Goal: Task Accomplishment & Management: Use online tool/utility

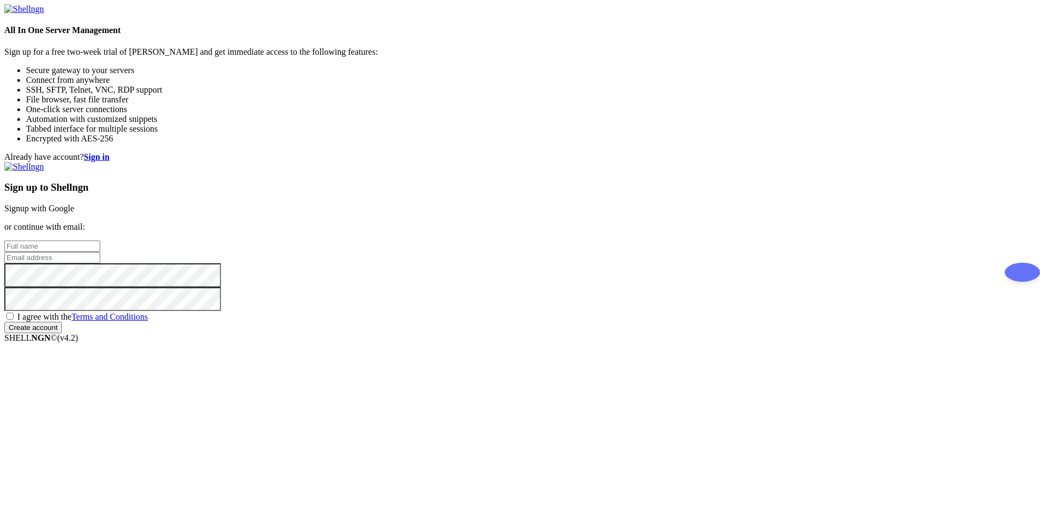
click at [74, 204] on link "Signup with Google" at bounding box center [39, 208] width 70 height 9
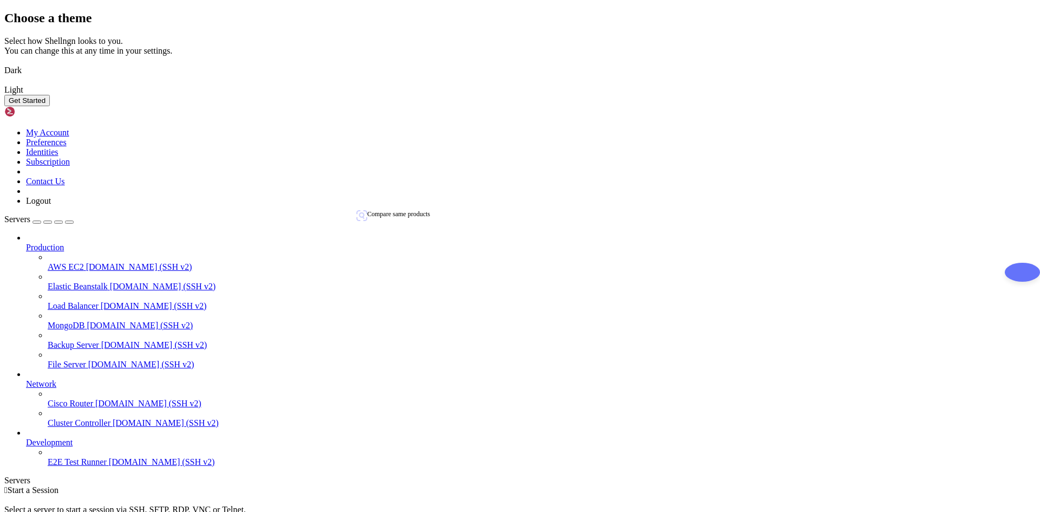
click at [4, 63] on img at bounding box center [4, 63] width 0 height 0
click at [4, 83] on img at bounding box center [4, 83] width 0 height 0
click at [50, 106] on button "Get Started" at bounding box center [27, 100] width 46 height 11
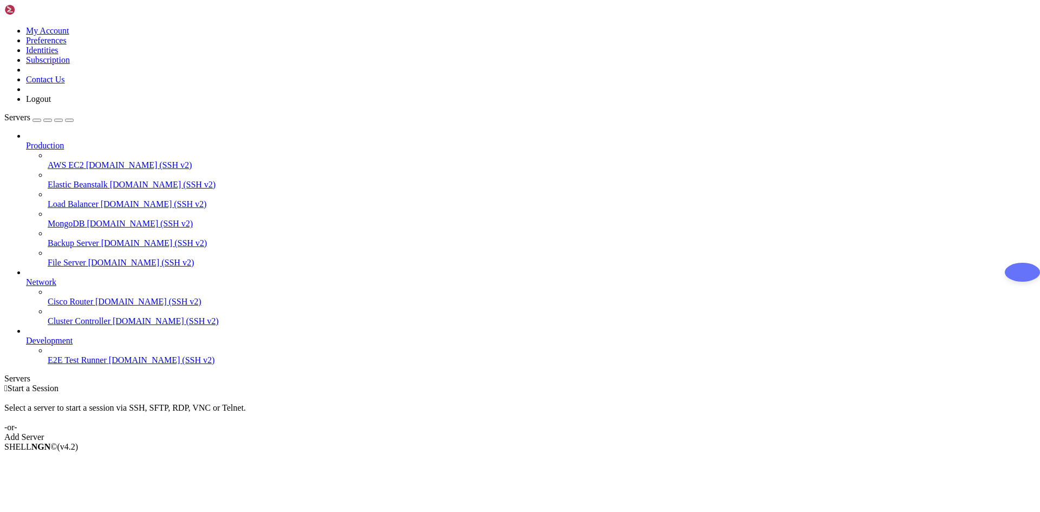
click at [579, 432] on div "Add Server" at bounding box center [520, 437] width 1032 height 10
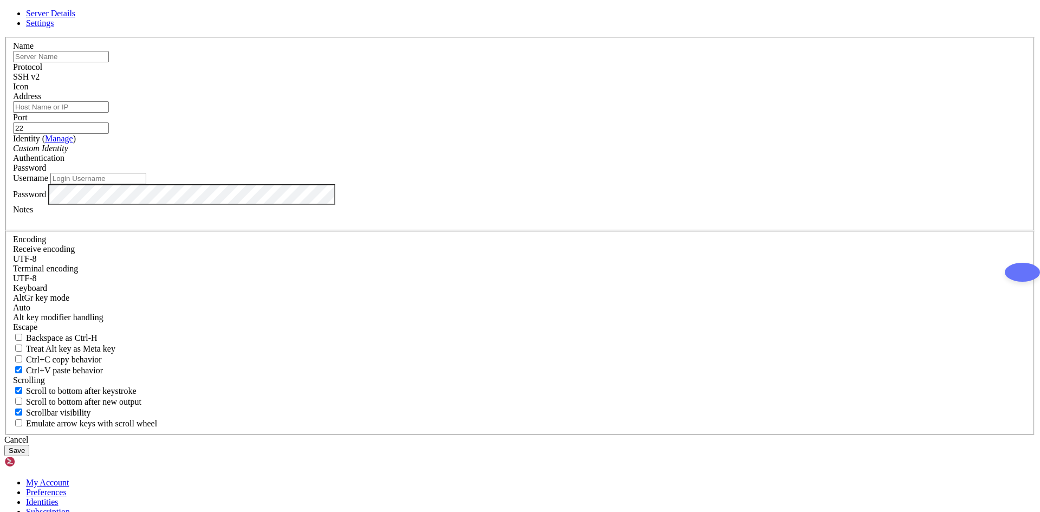
click at [109, 62] on input "text" at bounding box center [61, 56] width 96 height 11
type input "Caymaz Server VDS"
click at [109, 113] on input "Address" at bounding box center [61, 106] width 96 height 11
paste input "@ZzEUy4OFK"
type input "@"
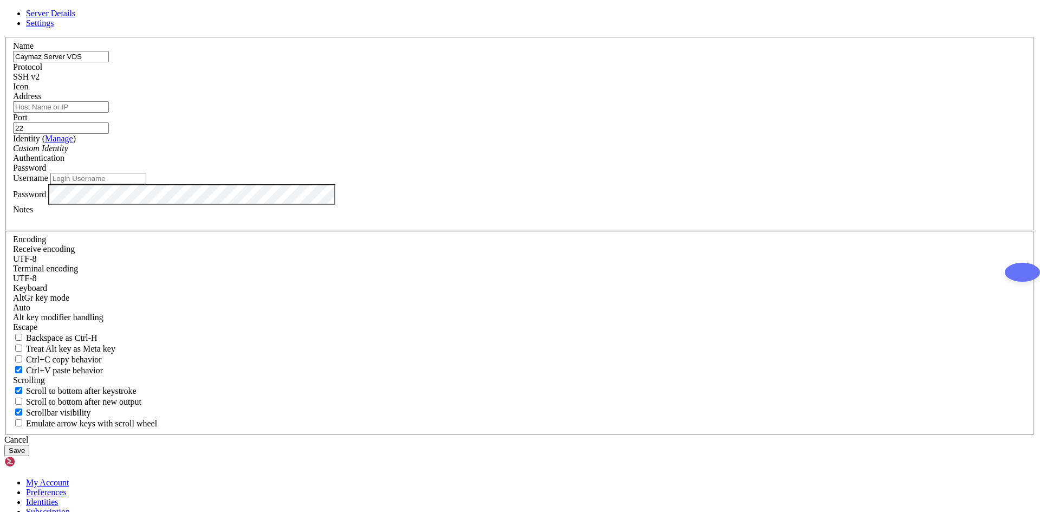
click at [146, 184] on input "Username" at bounding box center [98, 178] width 96 height 11
type input "root"
click at [109, 113] on input "Address" at bounding box center [61, 106] width 96 height 11
paste input "[TECHNICAL_ID]"
drag, startPoint x: 400, startPoint y: 199, endPoint x: 359, endPoint y: 195, distance: 41.3
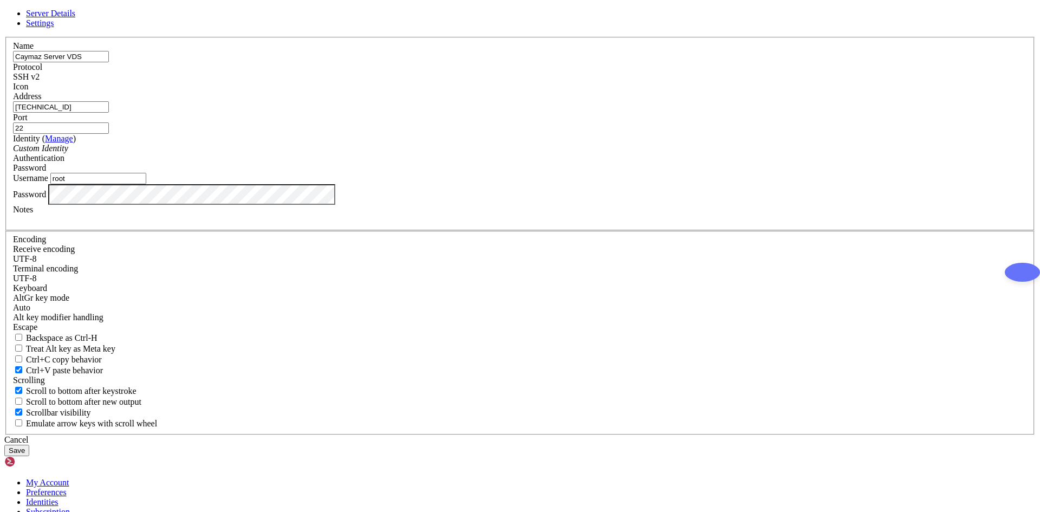
click at [359, 195] on div "Name Caymaz Server VDS Protocol SSH v2 Icon Address [TECHNICAL_ID] ( )" at bounding box center [520, 236] width 1032 height 398
type input "[TECHNICAL_ID]"
click at [29, 445] on button "Save" at bounding box center [16, 450] width 25 height 11
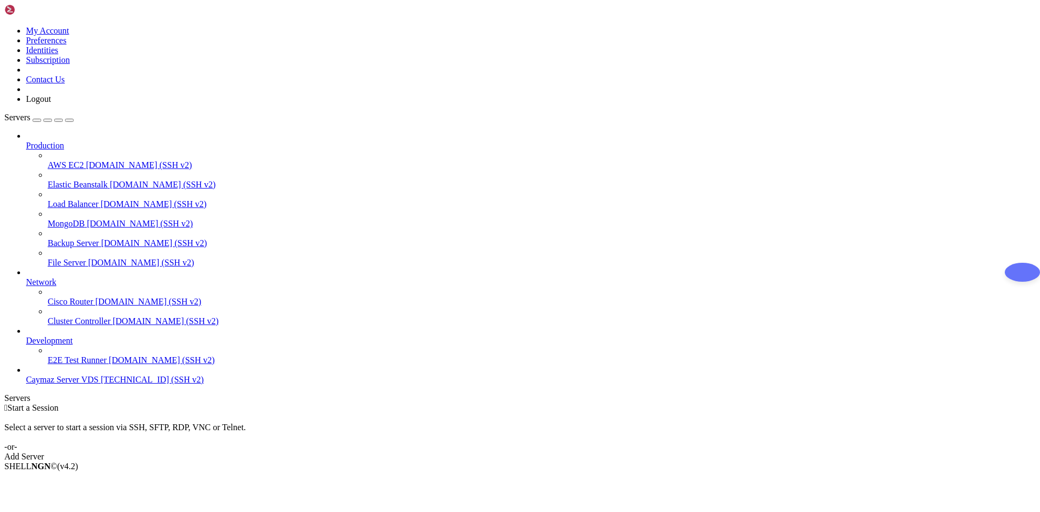
click at [101, 384] on span "[TECHNICAL_ID] (SSH v2)" at bounding box center [152, 379] width 103 height 9
click at [63, 384] on span "Caymaz Server VDS" at bounding box center [62, 379] width 73 height 9
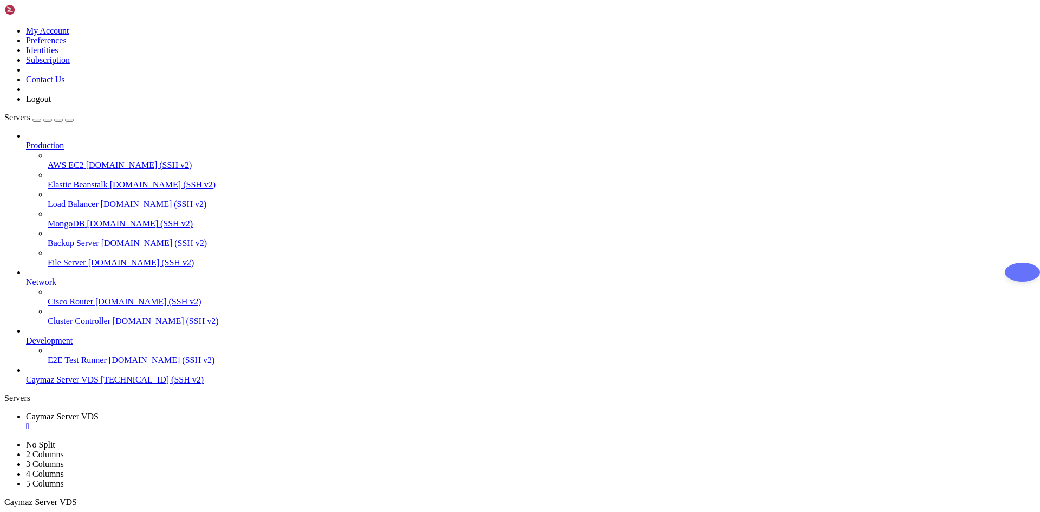
scroll to position [5, 1]
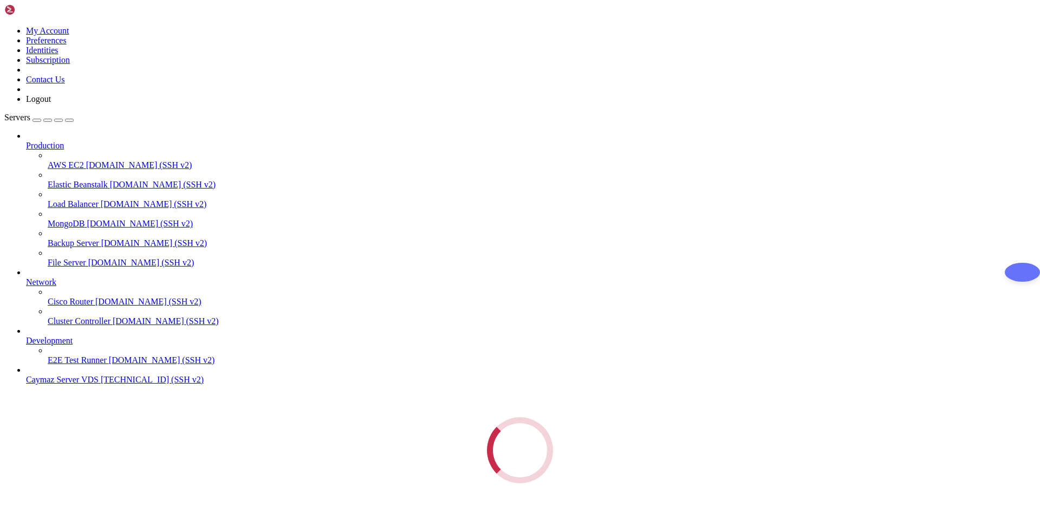
click at [81, 440] on div "Servers Production AWS EC2 [DOMAIN_NAME] (SSH v2) Elastic Beanstalk [DOMAIN_NAM…" at bounding box center [520, 298] width 1032 height 371
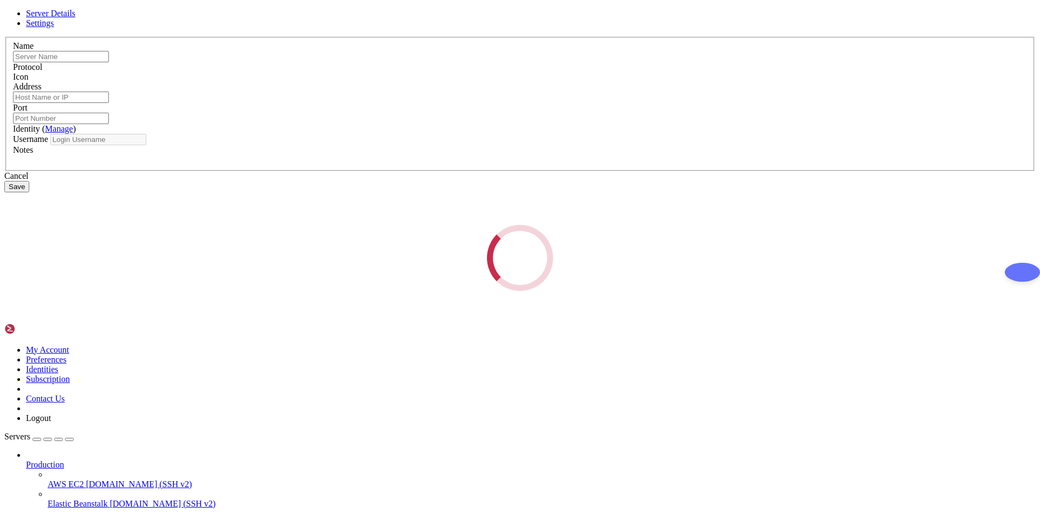
type input "Caymaz Server VDS"
type input "[TECHNICAL_ID]"
type input "22"
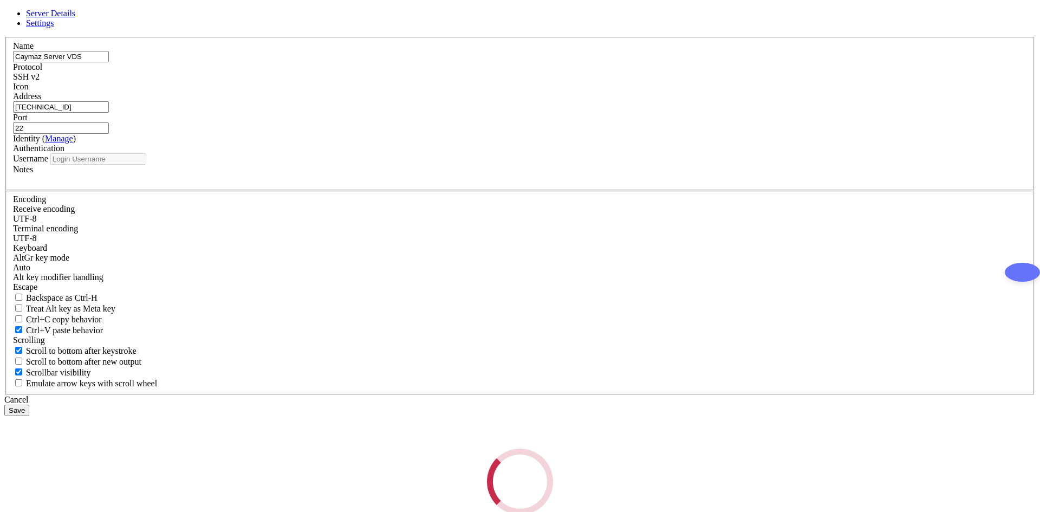
type input "root"
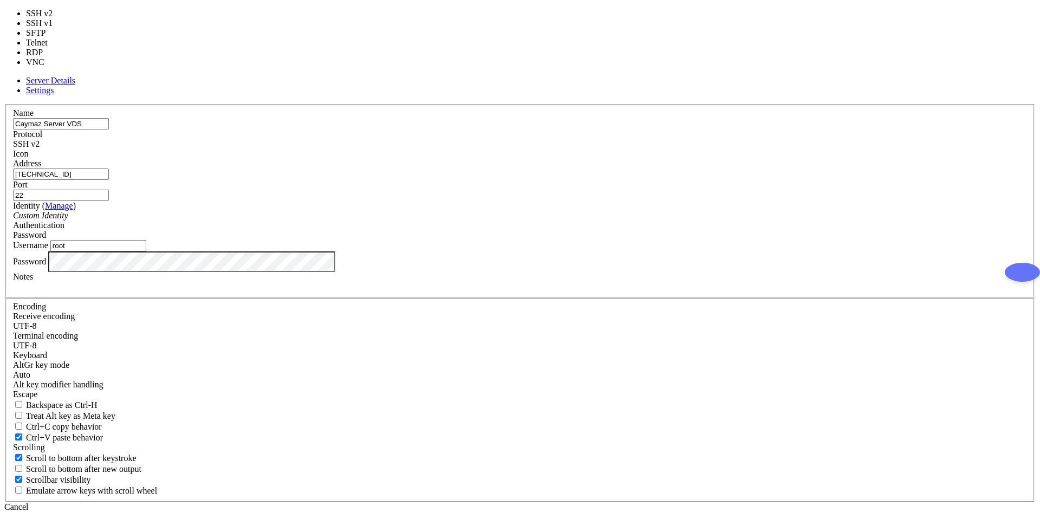
click at [589, 149] on div "SSH v2" at bounding box center [520, 144] width 1014 height 10
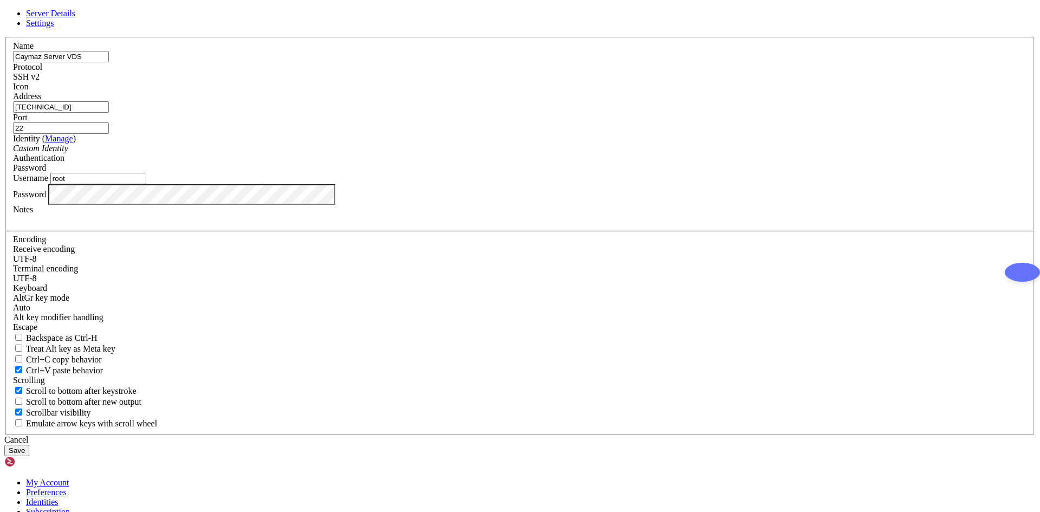
click at [589, 82] on div "SSH v2" at bounding box center [520, 77] width 1014 height 10
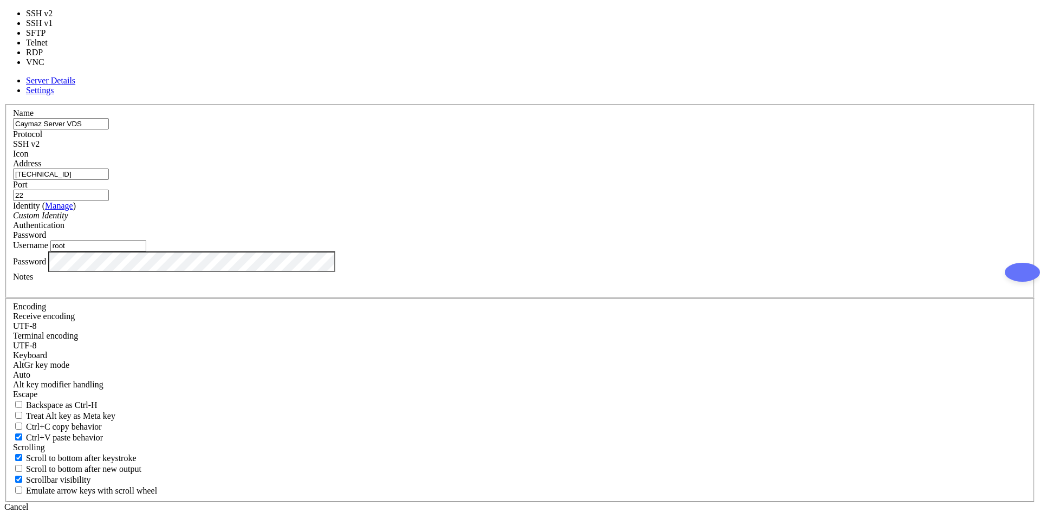
click at [589, 149] on div "SSH v2" at bounding box center [520, 144] width 1014 height 10
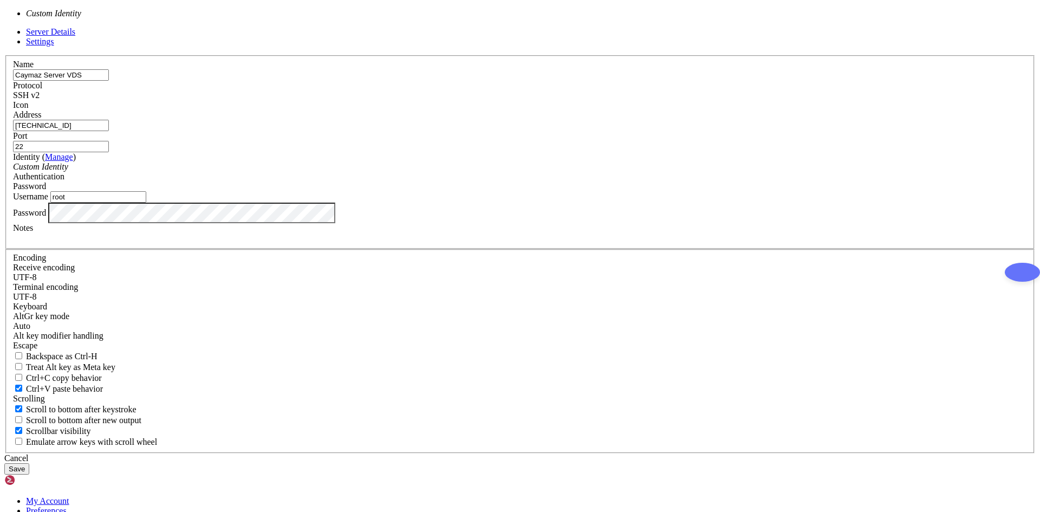
click at [461, 172] on div "Custom Identity" at bounding box center [520, 167] width 1014 height 10
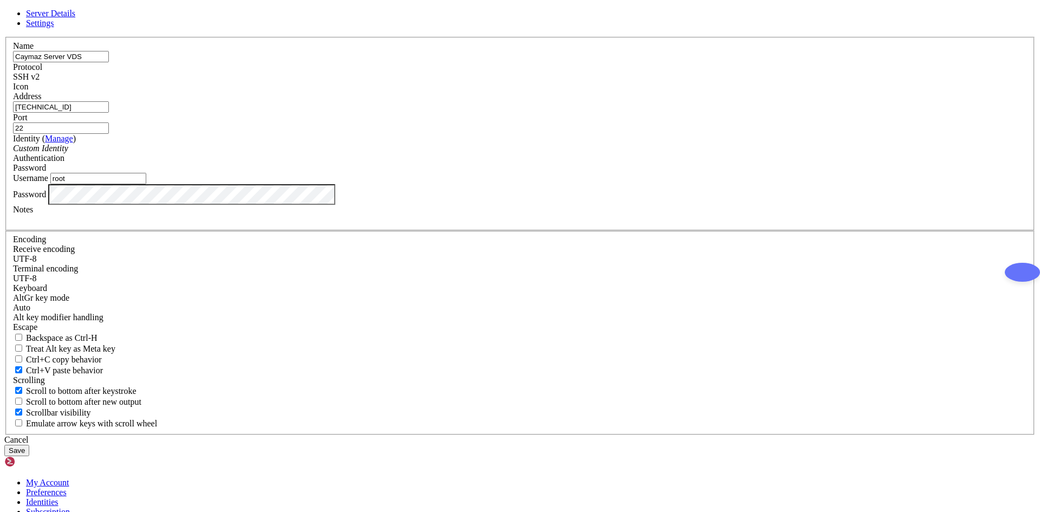
click at [461, 153] on div "Custom Identity" at bounding box center [520, 149] width 1014 height 10
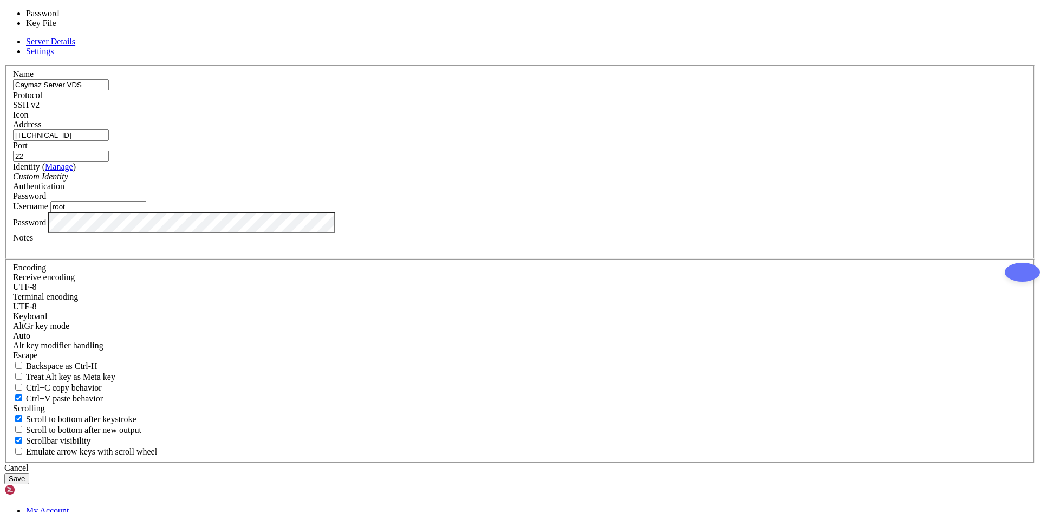
click at [595, 201] on div "Password" at bounding box center [520, 196] width 1014 height 10
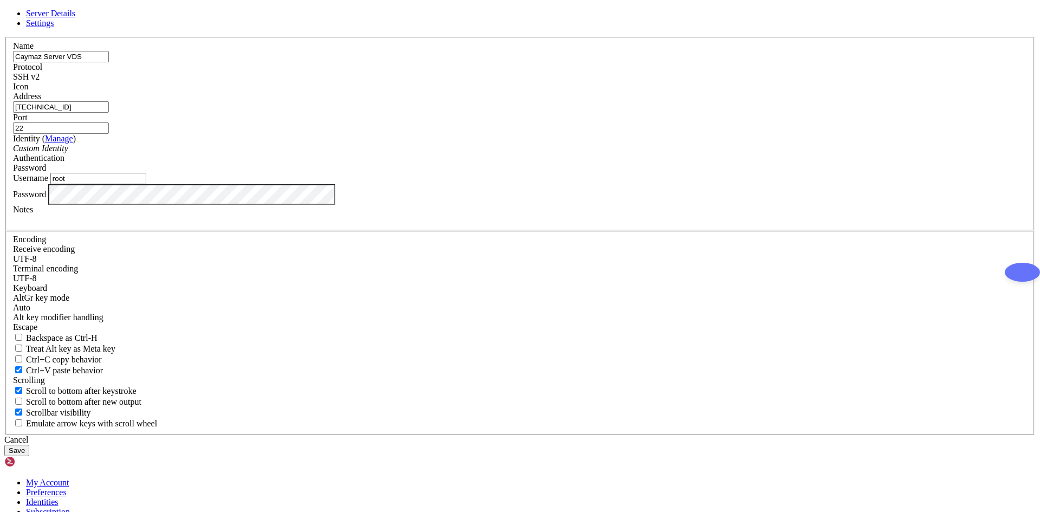
click at [595, 173] on div "Password" at bounding box center [520, 168] width 1014 height 10
click at [29, 445] on button "Save" at bounding box center [16, 450] width 25 height 11
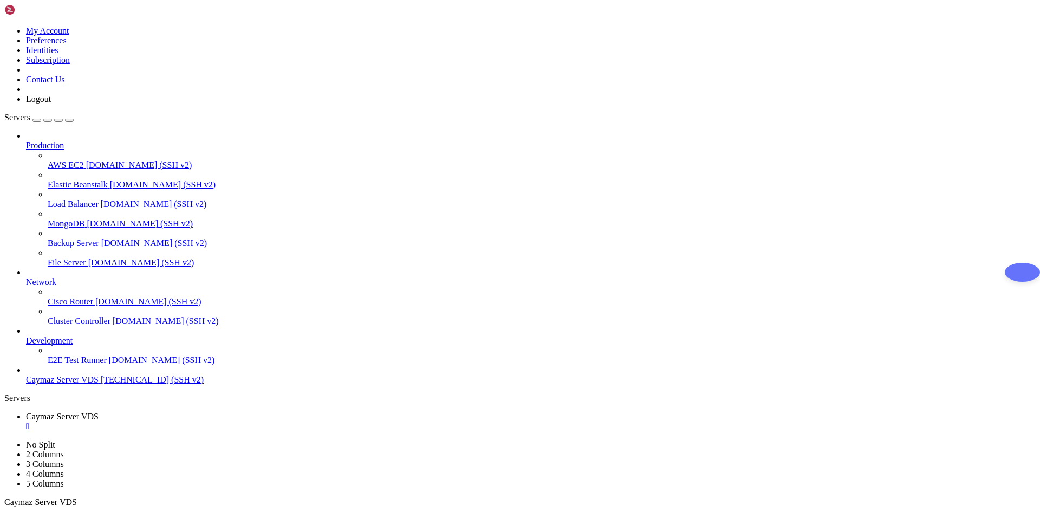
click at [71, 384] on span "Caymaz Server VDS" at bounding box center [62, 379] width 73 height 9
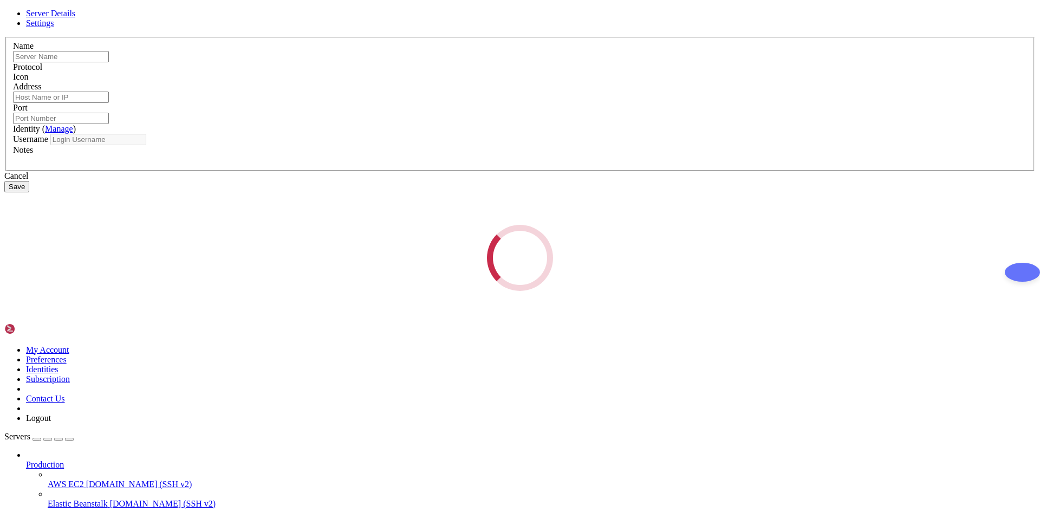
type input "Caymaz Server VDS"
type input "[TECHNICAL_ID]"
type input "22"
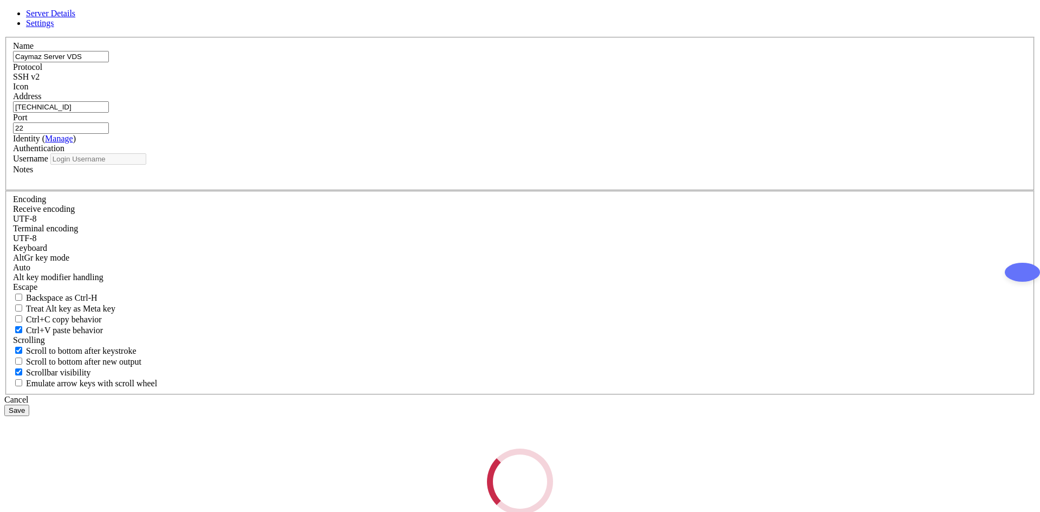
type input "root"
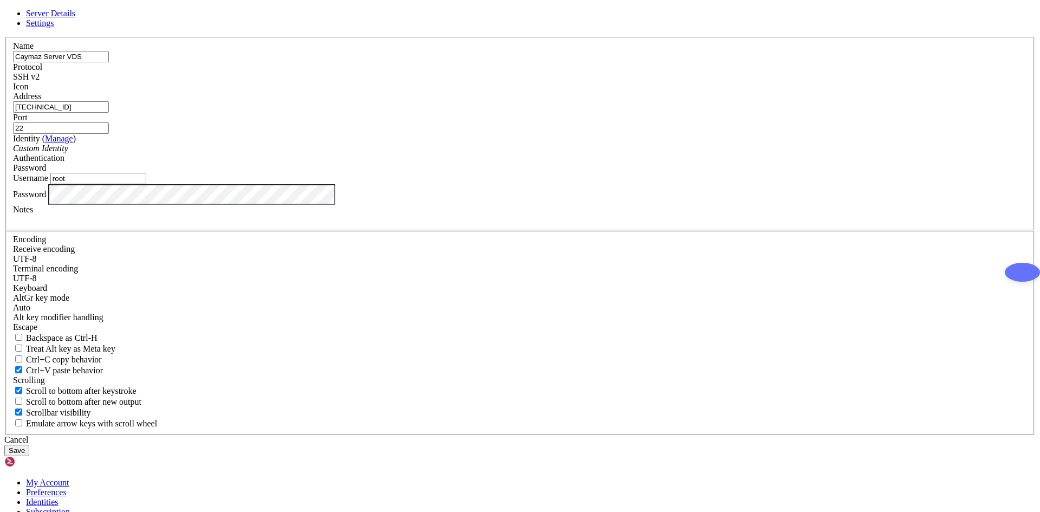
drag, startPoint x: 384, startPoint y: 198, endPoint x: 355, endPoint y: 193, distance: 29.1
click at [355, 193] on div "Server Details Settings Name Caymaz Server VDS Protocol SSH v2 Icon" at bounding box center [520, 233] width 1032 height 448
drag, startPoint x: 384, startPoint y: 274, endPoint x: 362, endPoint y: 275, distance: 21.7
click at [362, 275] on div "Name Caymaz Server VDS Protocol SSH v2 Icon Address [TECHNICAL_ID] ( )" at bounding box center [520, 236] width 1032 height 398
click at [4, 37] on link at bounding box center [4, 37] width 0 height 0
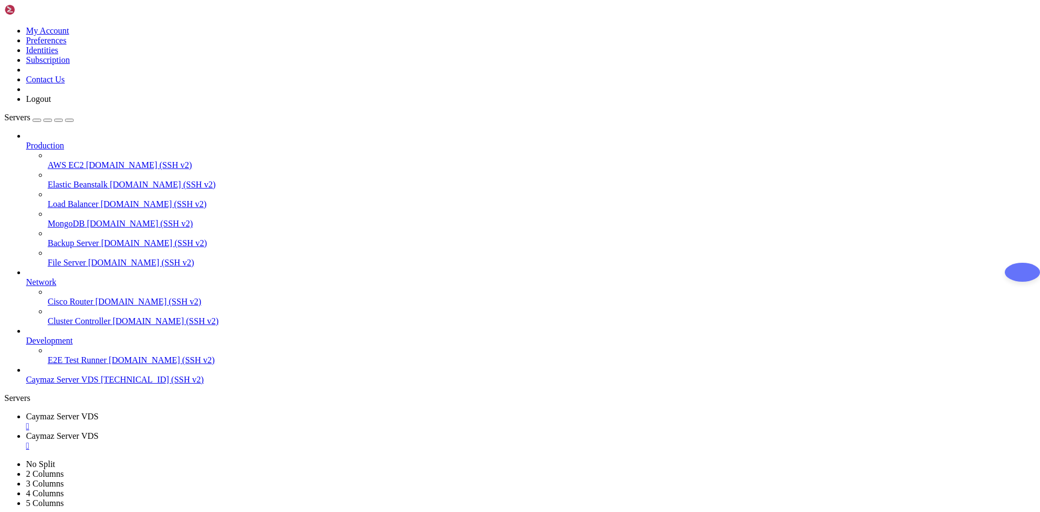
click at [53, 180] on span "Elastic Beanstalk" at bounding box center [78, 184] width 60 height 9
